Goal: Task Accomplishment & Management: Manage account settings

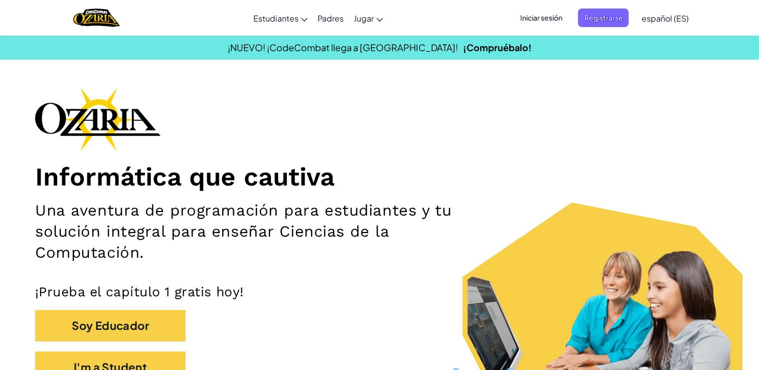
click at [534, 23] on span "Iniciar sesión" at bounding box center [541, 18] width 54 height 19
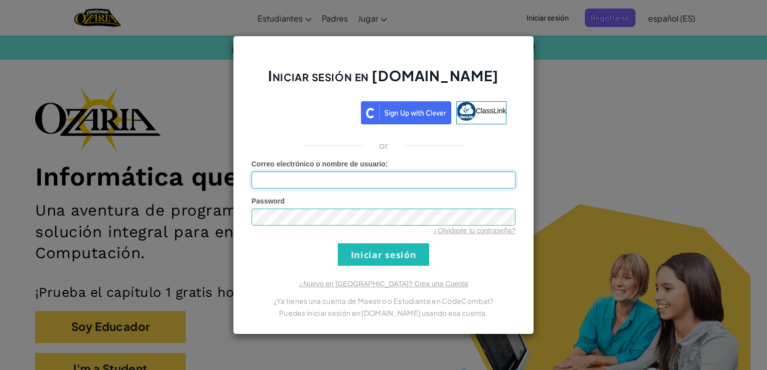
type input "[PERSON_NAME]"
click at [493, 18] on div "Iniciar sesión en [DOMAIN_NAME] ClassLink or Error desconocido. Correo electrón…" at bounding box center [383, 185] width 767 height 370
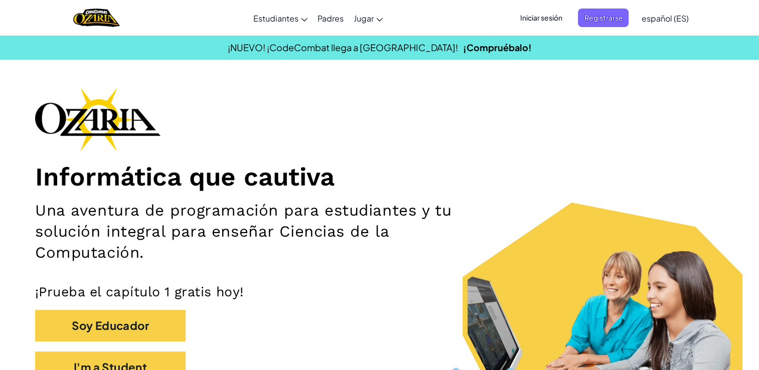
click at [542, 23] on span "Iniciar sesión" at bounding box center [541, 18] width 54 height 19
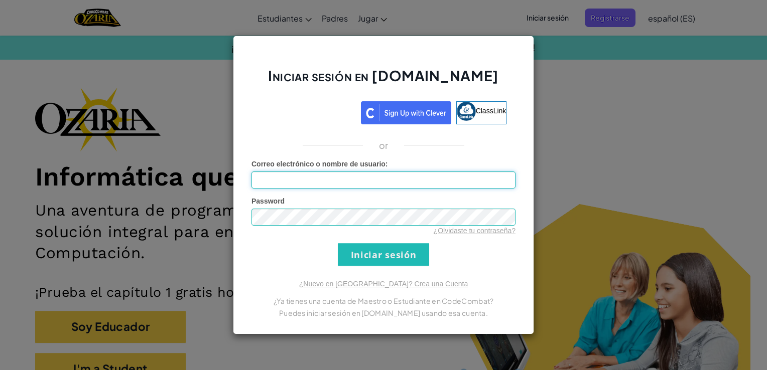
type input "[PERSON_NAME]"
drag, startPoint x: 341, startPoint y: 182, endPoint x: 203, endPoint y: 217, distance: 142.4
click at [203, 217] on div "Iniciar sesión en [DOMAIN_NAME] ClassLink or Error desconocido. Correo electrón…" at bounding box center [383, 185] width 767 height 370
type input "helper.addTextDirections("Llega al final sni que te atrape el jefe. ¡Buena suer…"
click at [271, 179] on input "Correo electrónico o nombre de usuario :" at bounding box center [383, 180] width 264 height 17
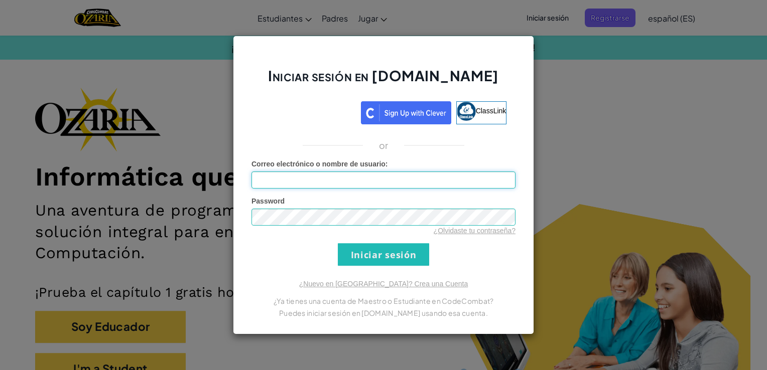
paste input "al05066526"
click at [233, 228] on div "Iniciar sesión en [DOMAIN_NAME] ClassLink or Error desconocido. Correo electrón…" at bounding box center [383, 185] width 301 height 299
click at [338, 243] on input "Iniciar sesión" at bounding box center [383, 254] width 91 height 23
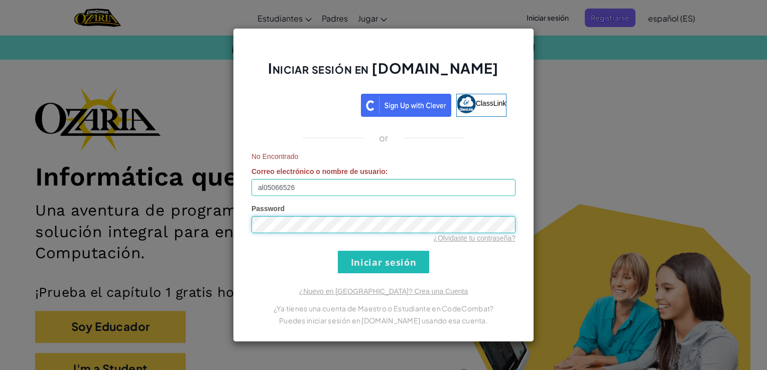
click at [338, 251] on input "Iniciar sesión" at bounding box center [383, 262] width 91 height 23
click at [307, 179] on input "al05066526" at bounding box center [383, 187] width 264 height 17
click at [338, 251] on input "Iniciar sesión" at bounding box center [383, 262] width 91 height 23
click at [512, 268] on form "No Encontrado Correo electrónico o nombre de usuario : [EMAIL_ADDRESS][DOMAIN_N…" at bounding box center [383, 213] width 264 height 122
click at [330, 261] on form "No Encontrado Correo electrónico o nombre de usuario : [EMAIL_ADDRESS][DOMAIN_N…" at bounding box center [383, 213] width 264 height 122
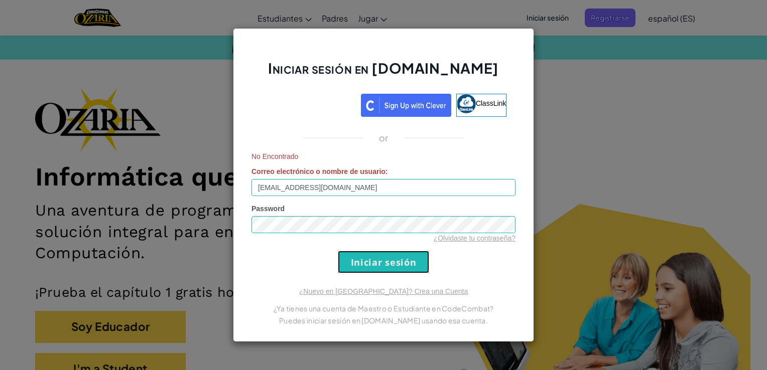
click at [380, 264] on input "Iniciar sesión" at bounding box center [383, 262] width 91 height 23
click at [287, 183] on input "[EMAIL_ADDRESS][DOMAIN_NAME]" at bounding box center [383, 187] width 264 height 17
click at [287, 186] on input "[EMAIL_ADDRESS][DOMAIN_NAME]" at bounding box center [383, 187] width 264 height 17
type input "[EMAIL_ADDRESS][DOMAIN_NAME]"
click at [346, 246] on form "No Encontrado Correo electrónico o nombre de usuario : [EMAIL_ADDRESS][DOMAIN_N…" at bounding box center [383, 213] width 264 height 122
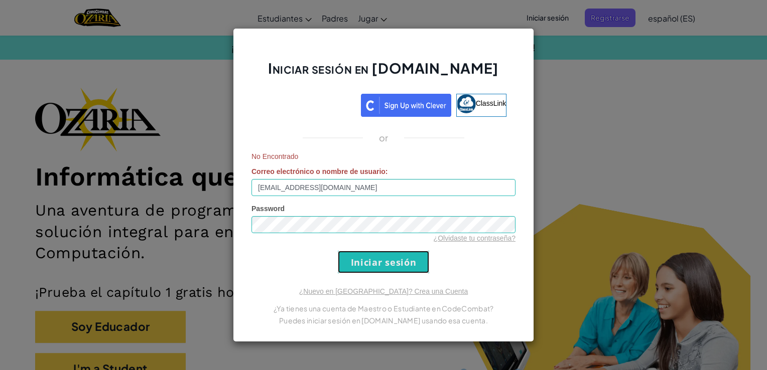
click at [343, 258] on input "Iniciar sesión" at bounding box center [383, 262] width 91 height 23
